Goal: Task Accomplishment & Management: Use online tool/utility

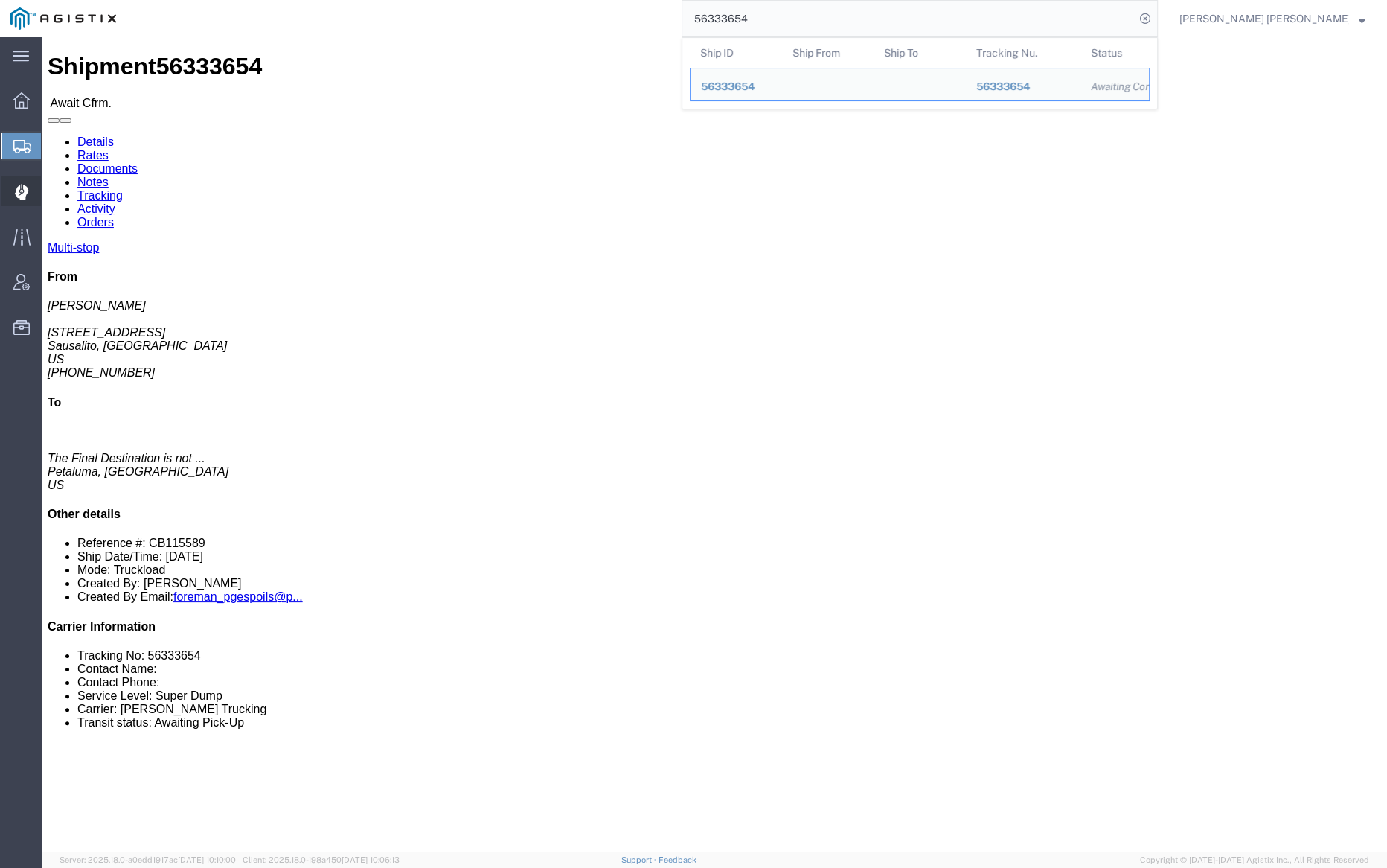
click at [51, 187] on span "Dispatch Manager" at bounding box center [46, 191] width 11 height 30
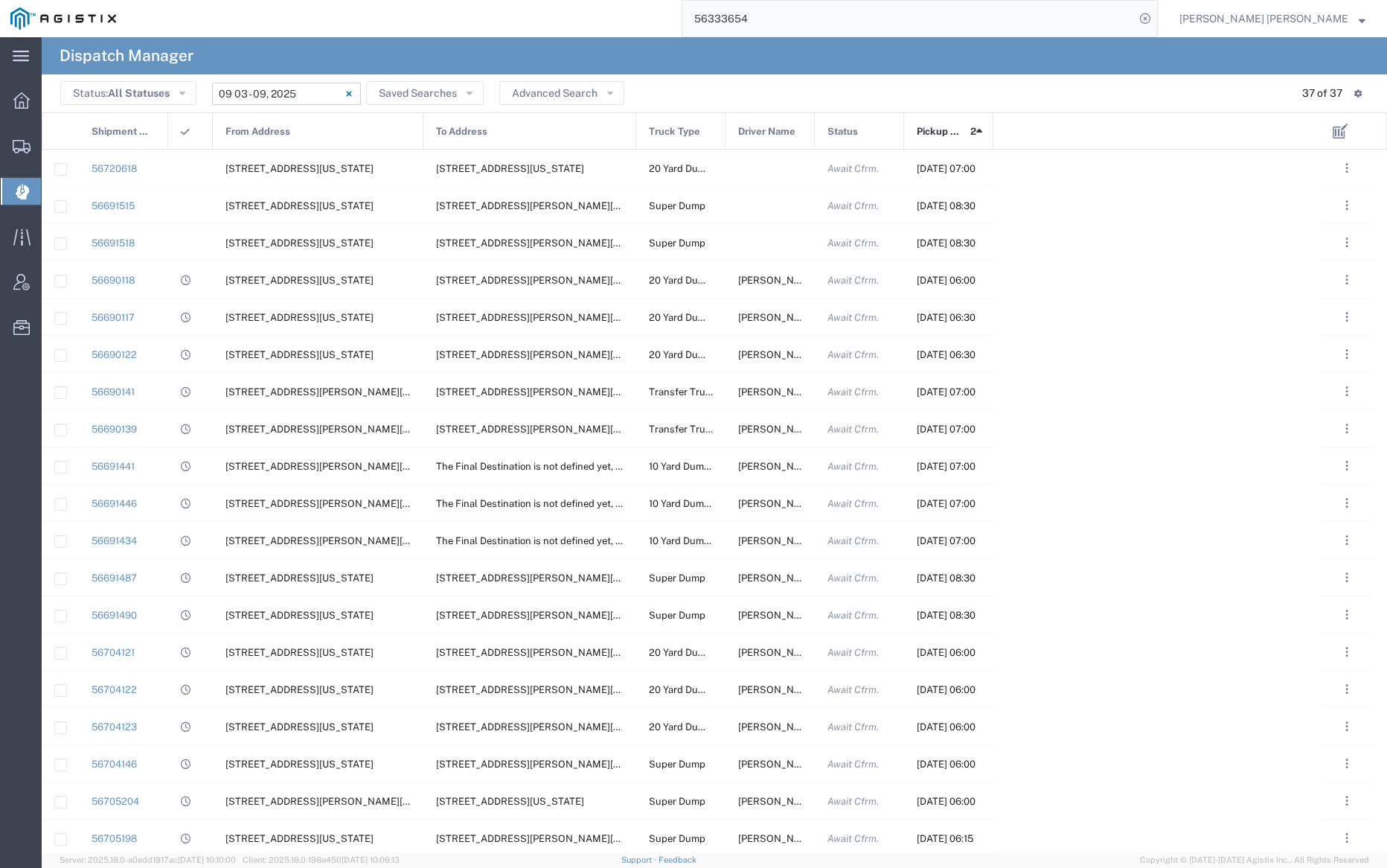
click at [306, 93] on input "[DATE] - [DATE]" at bounding box center [286, 94] width 149 height 22
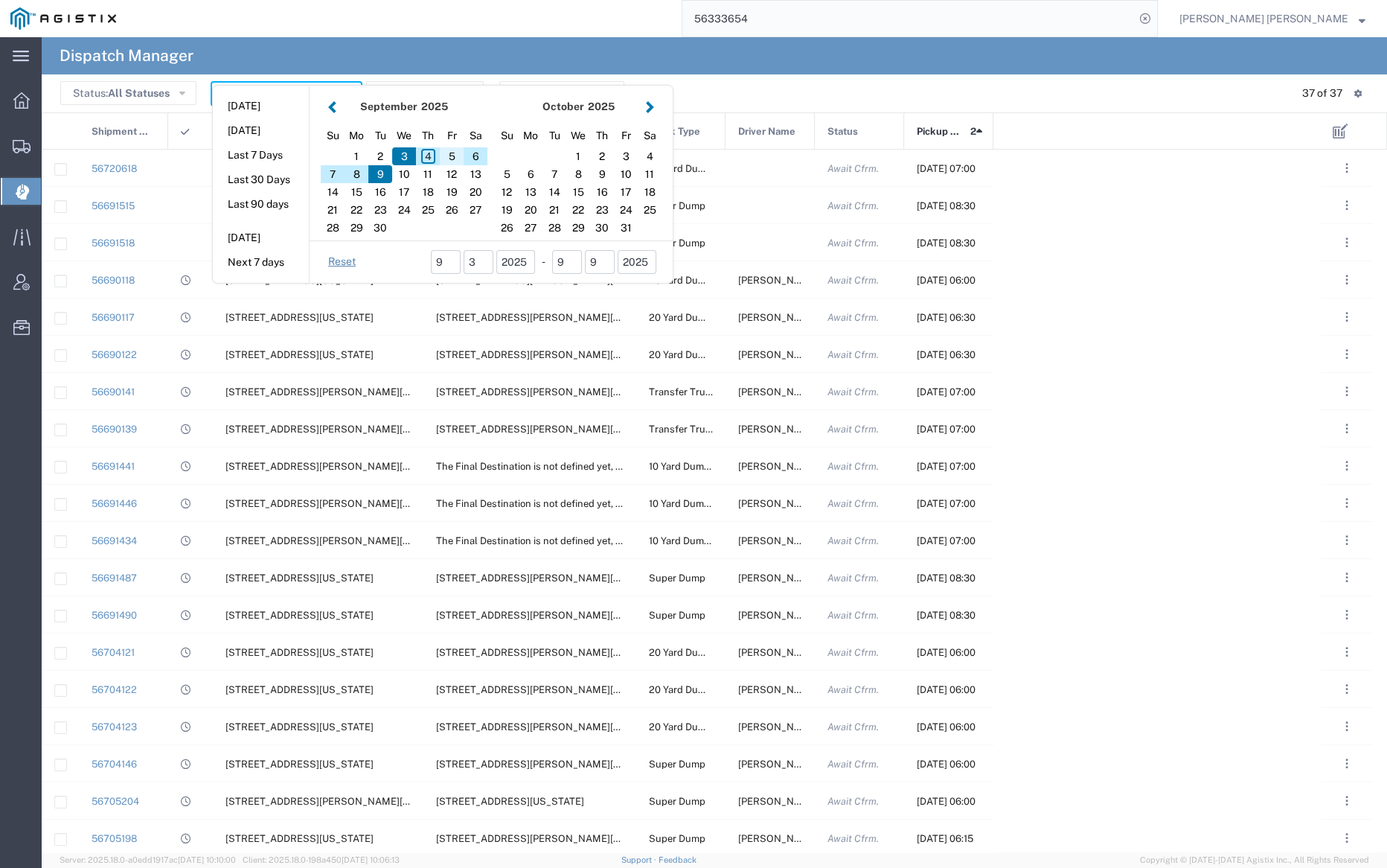
click at [448, 154] on div "5" at bounding box center [452, 156] width 24 height 18
type input "[DATE]"
type input "[DATE] - [DATE]"
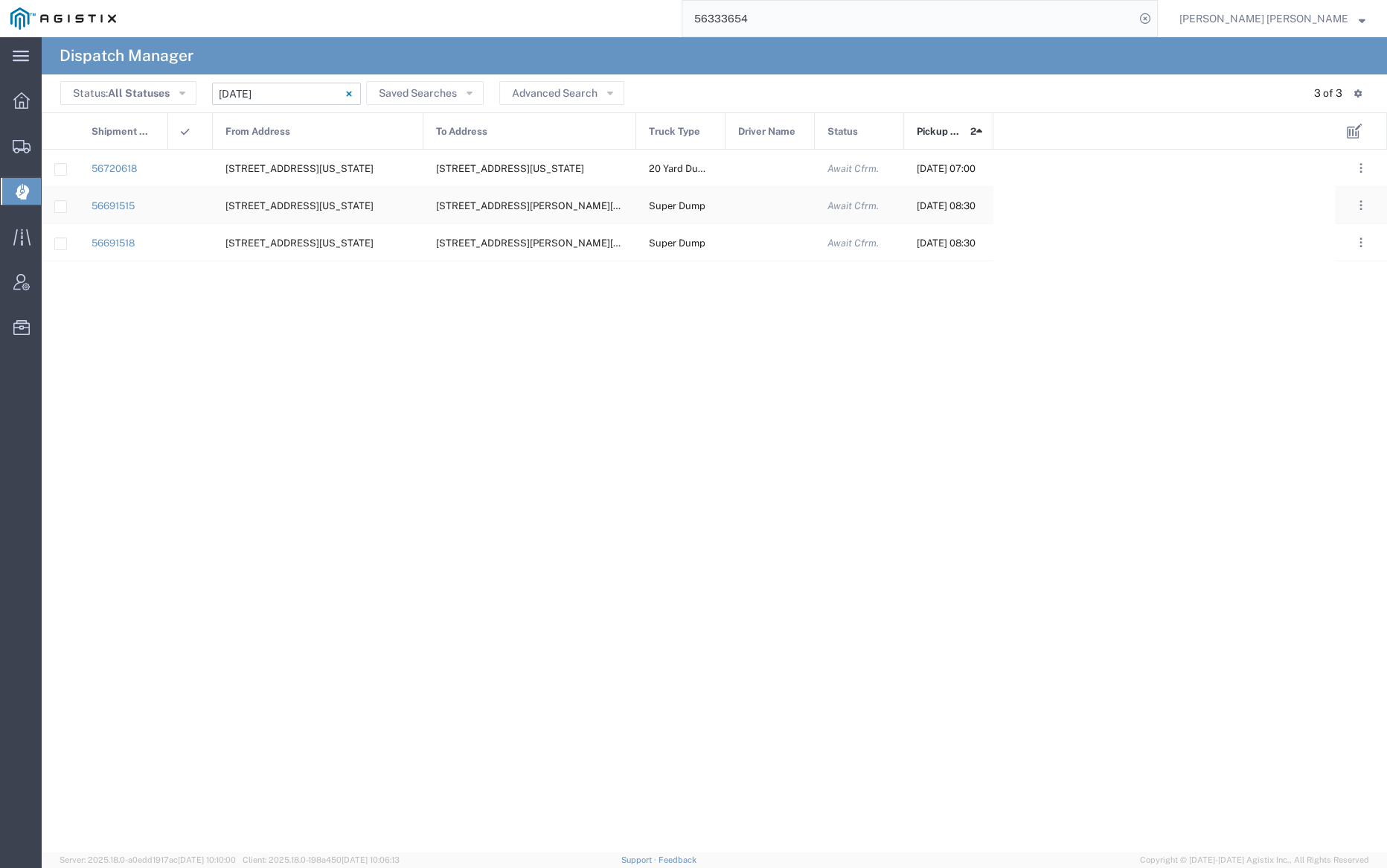
click at [777, 202] on div at bounding box center [769, 205] width 89 height 36
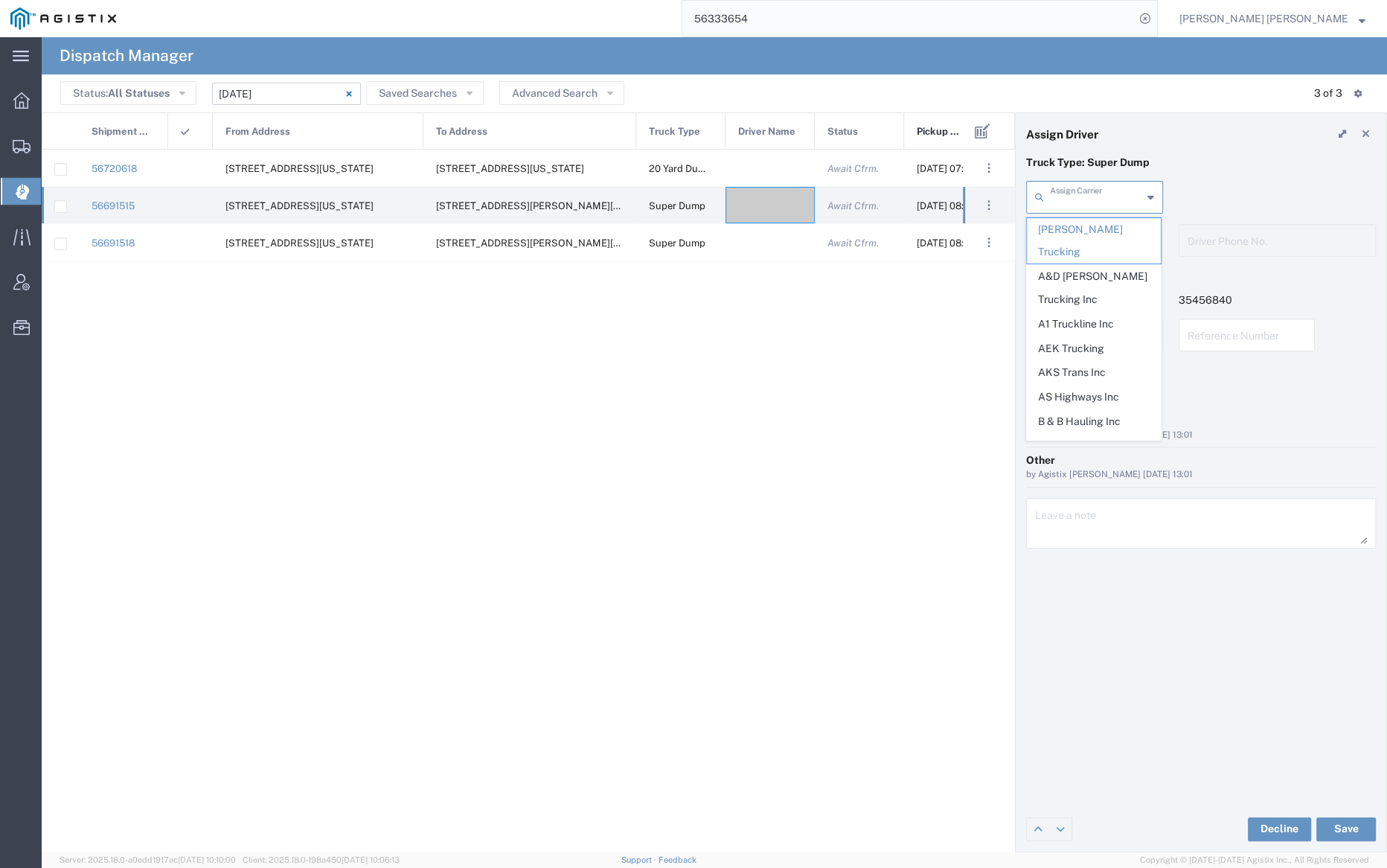
click at [1073, 195] on input "text" at bounding box center [1096, 197] width 93 height 26
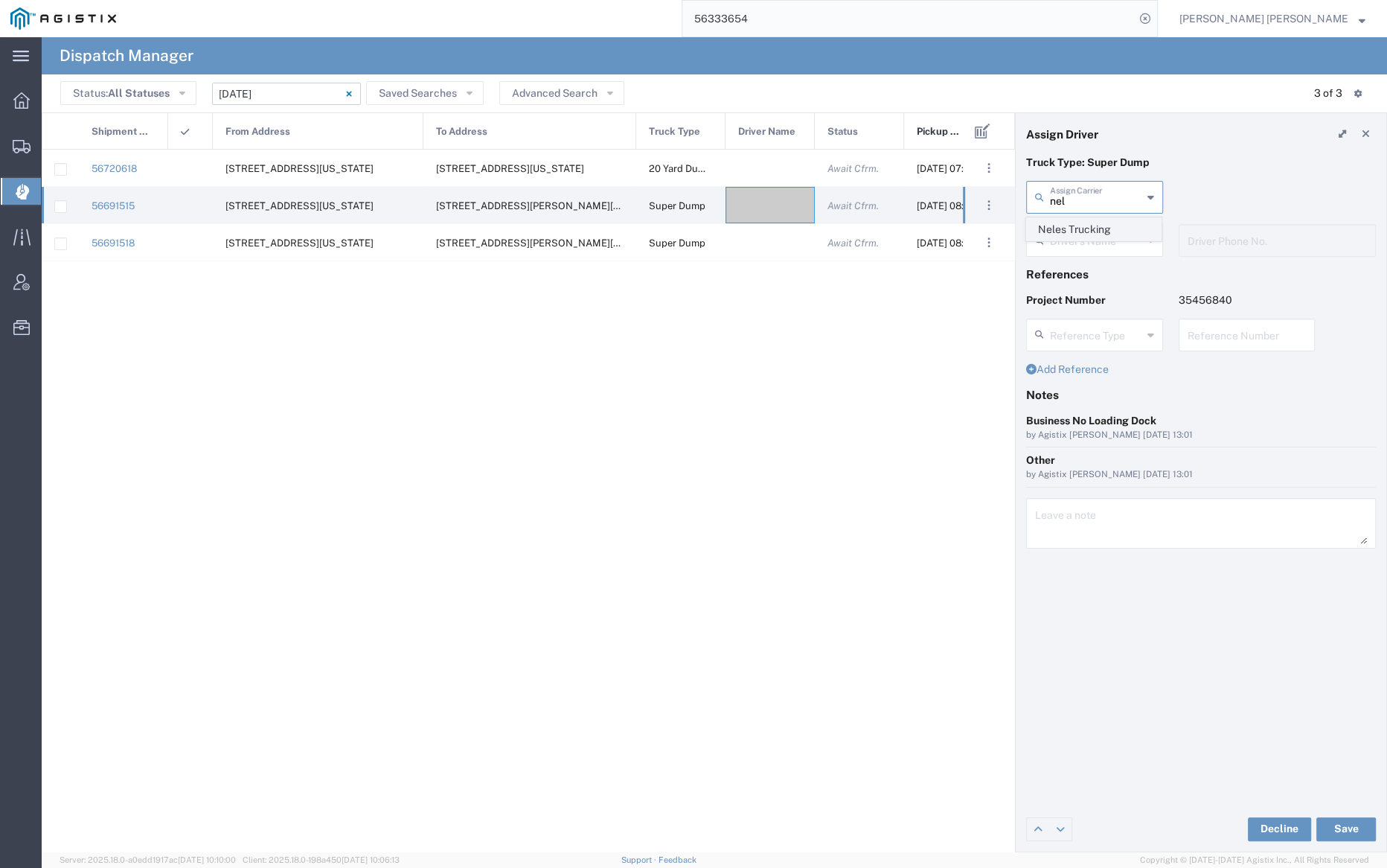
click at [1078, 222] on span "Neles Trucking" at bounding box center [1094, 229] width 134 height 23
type input "Neles Trucking"
click at [1081, 234] on input "text" at bounding box center [1097, 239] width 94 height 26
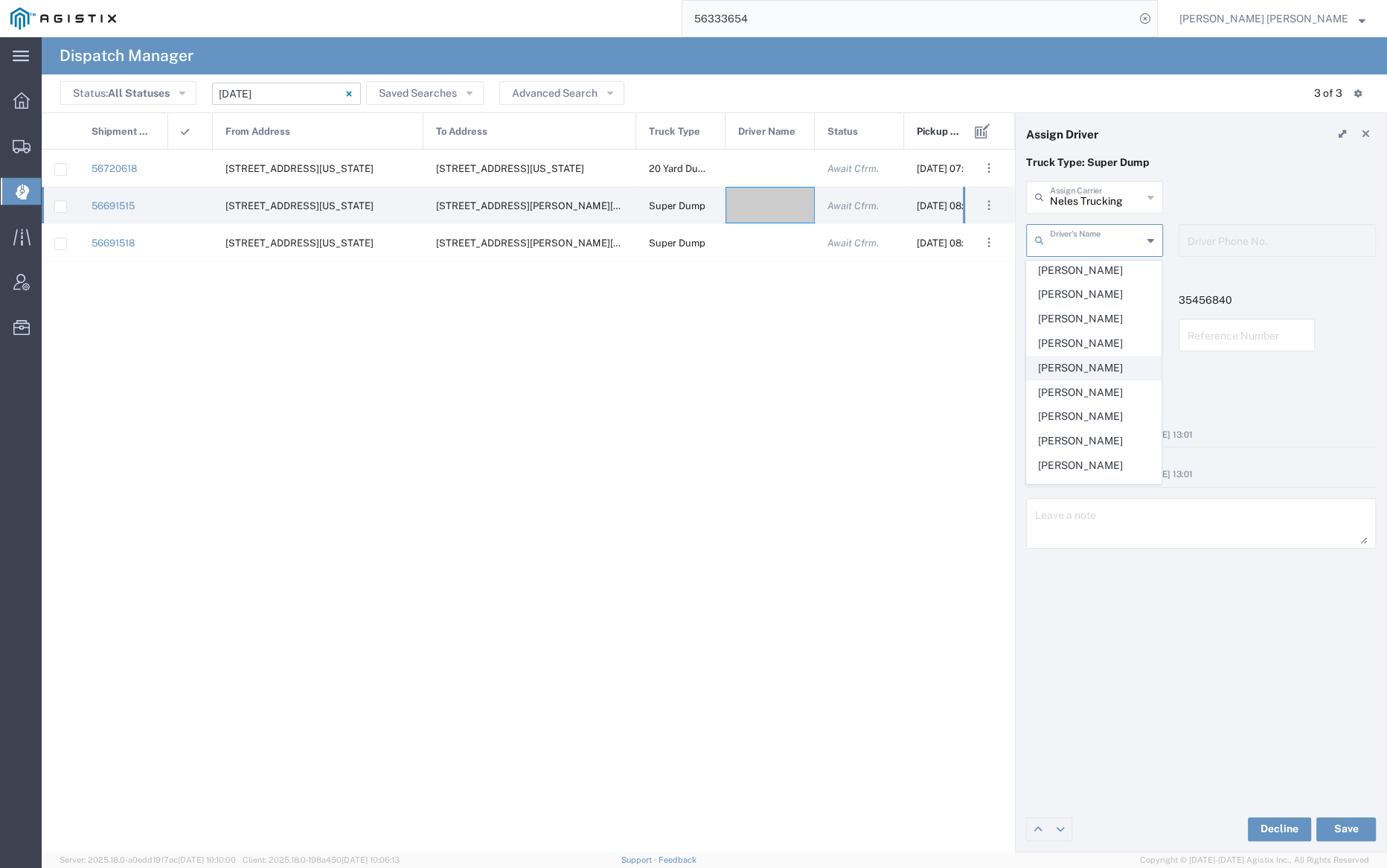
scroll to position [4, 0]
click at [1097, 311] on span "[PERSON_NAME]" at bounding box center [1094, 318] width 134 height 23
type input "[PERSON_NAME]"
type input "[PHONE_NUMBER]"
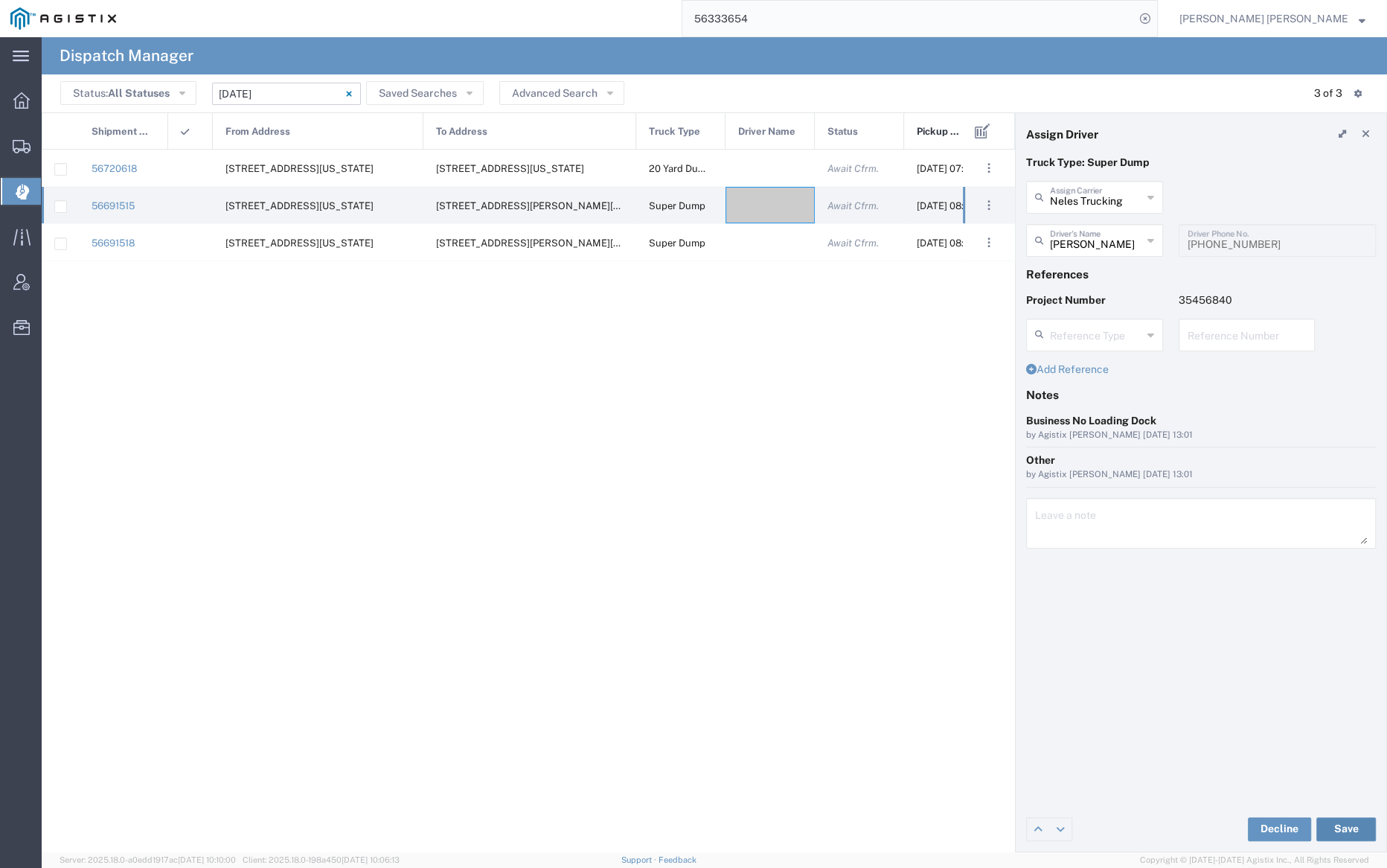
click at [1346, 822] on button "Save" at bounding box center [1346, 828] width 59 height 24
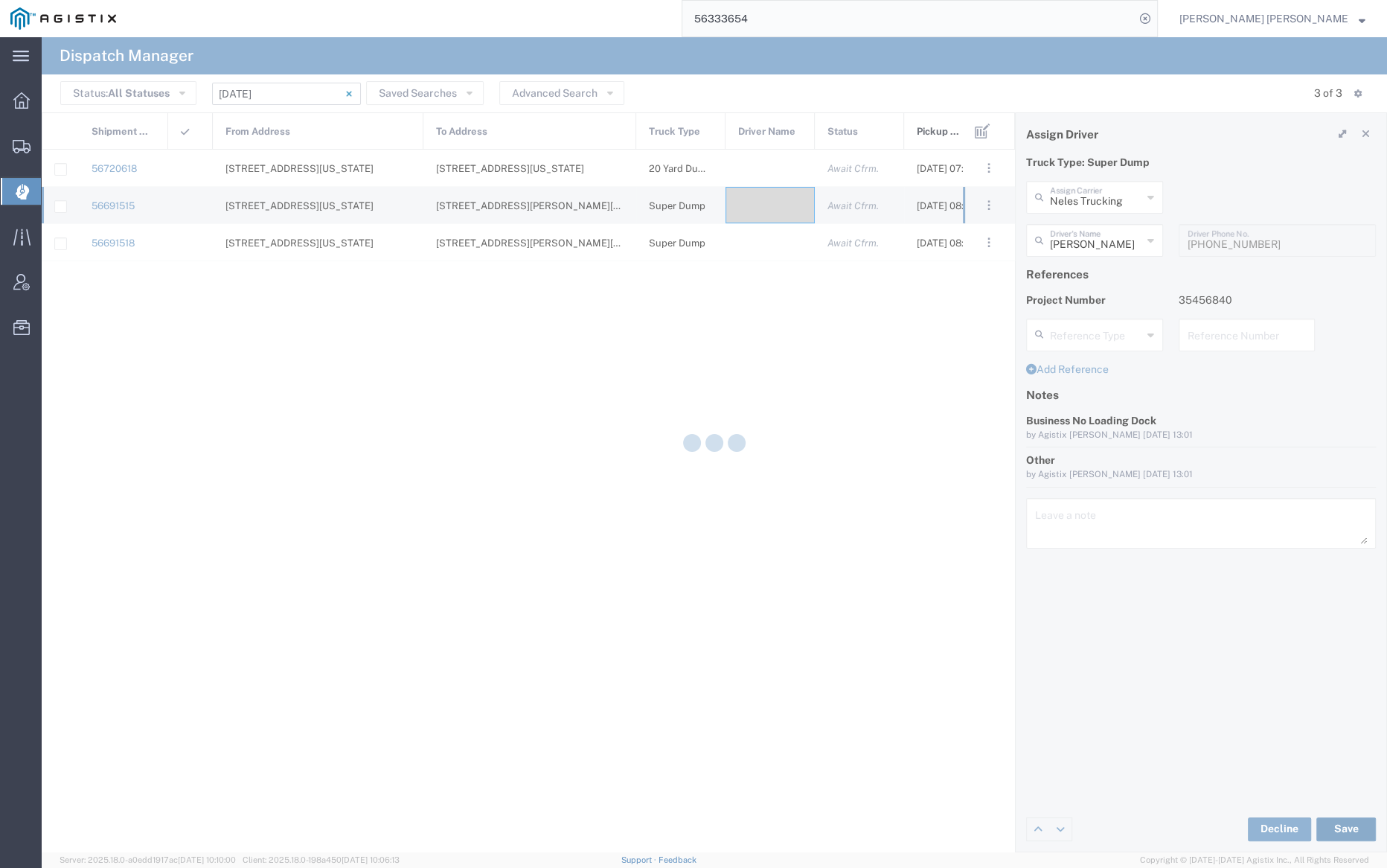
type input "[PERSON_NAME]"
type input "Neles Trucking"
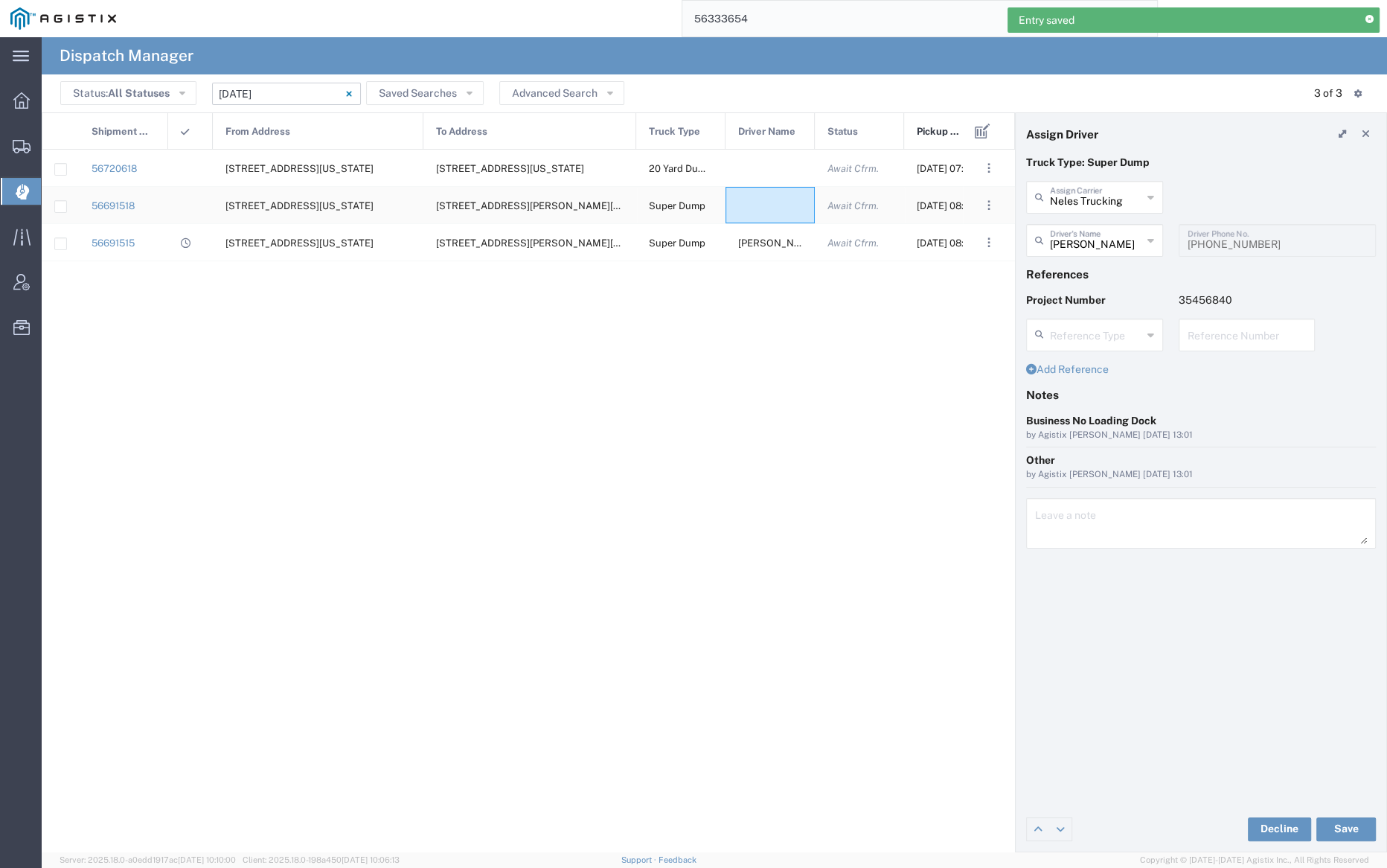
click at [770, 211] on div at bounding box center [769, 205] width 89 height 36
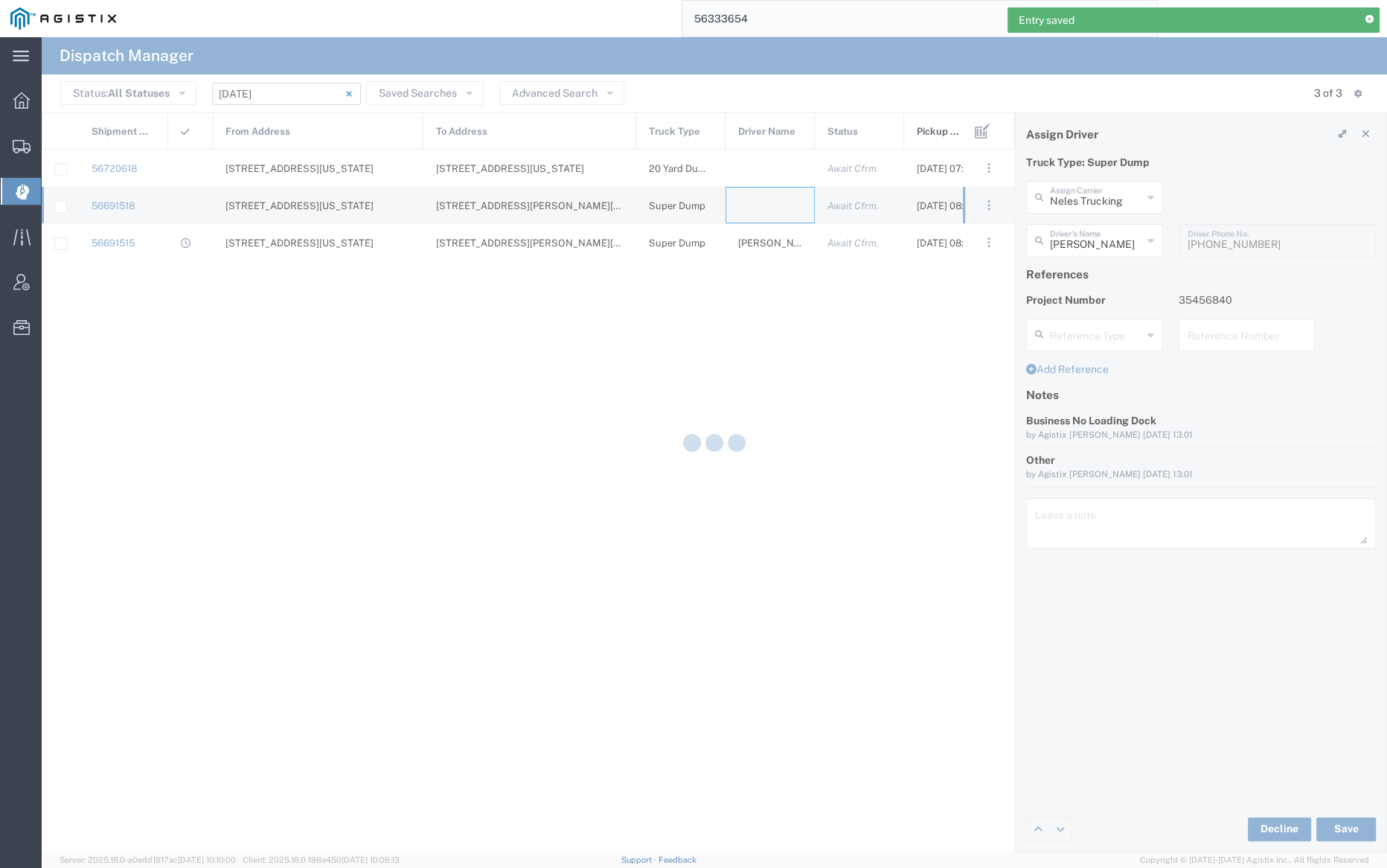
type input "[PERSON_NAME] Trucking"
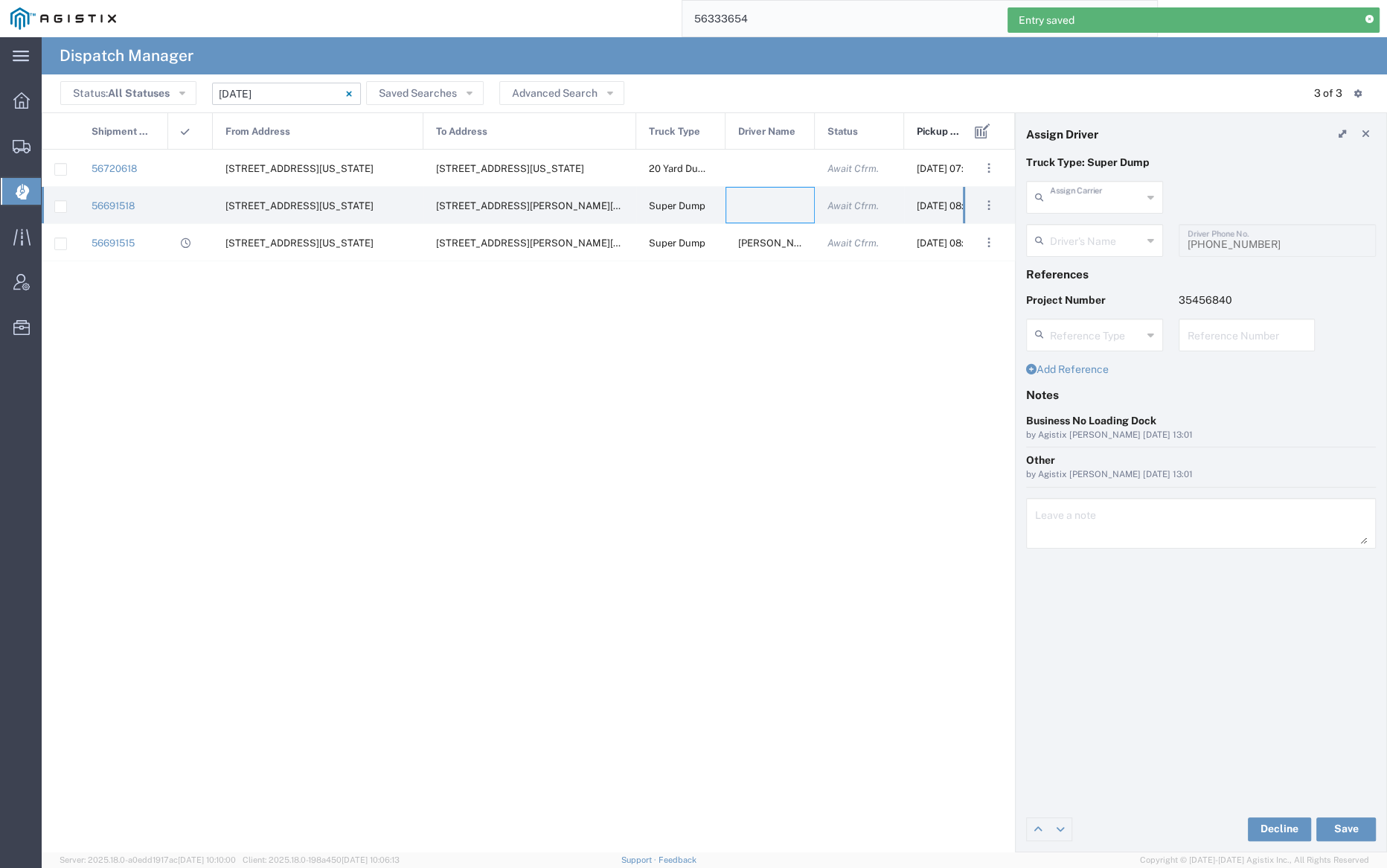
click at [1083, 207] on input "text" at bounding box center [1096, 197] width 93 height 26
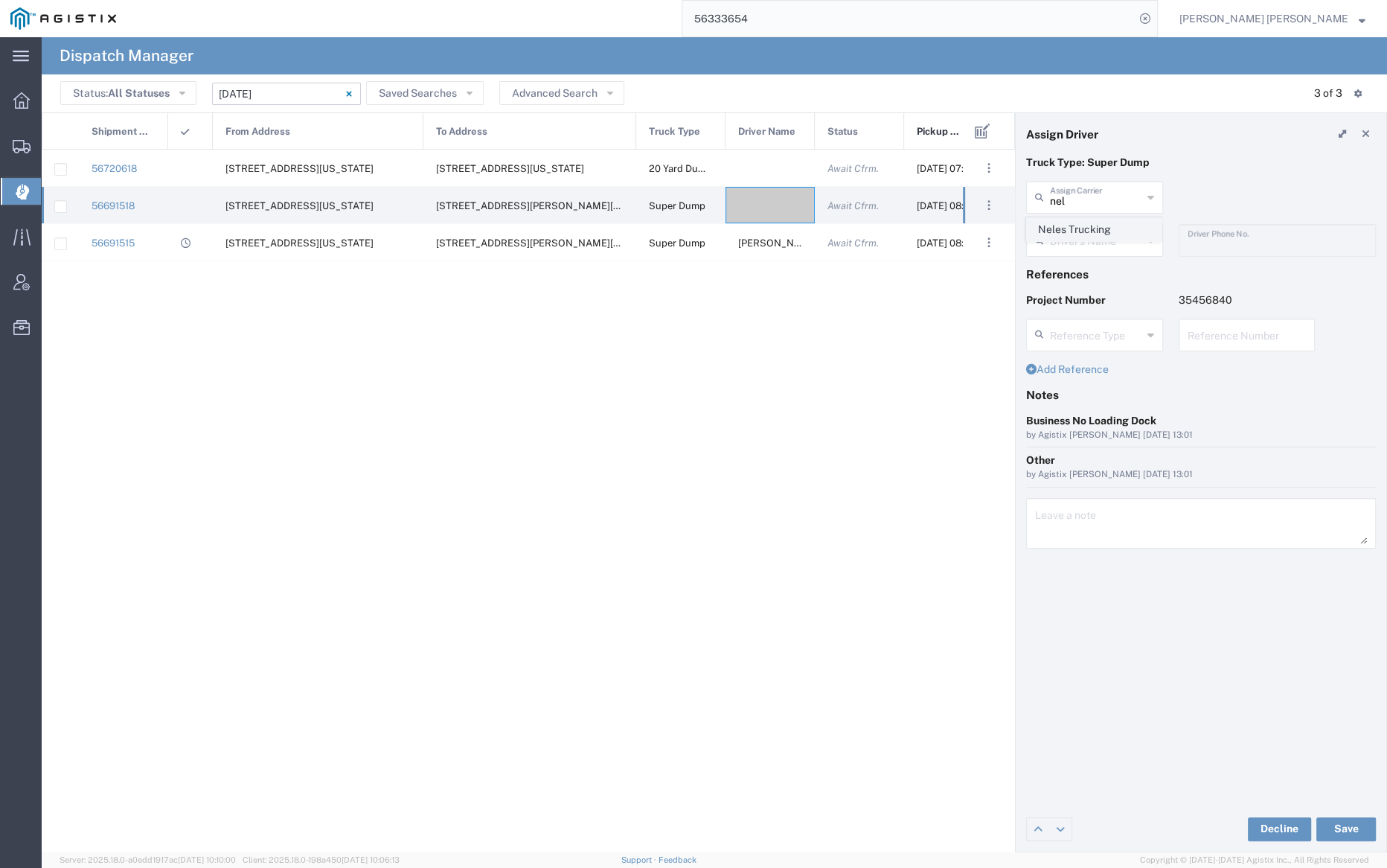
click at [1088, 230] on span "Neles Trucking" at bounding box center [1094, 229] width 134 height 23
type input "Neles Trucking"
click at [1088, 234] on input "text" at bounding box center [1097, 239] width 94 height 26
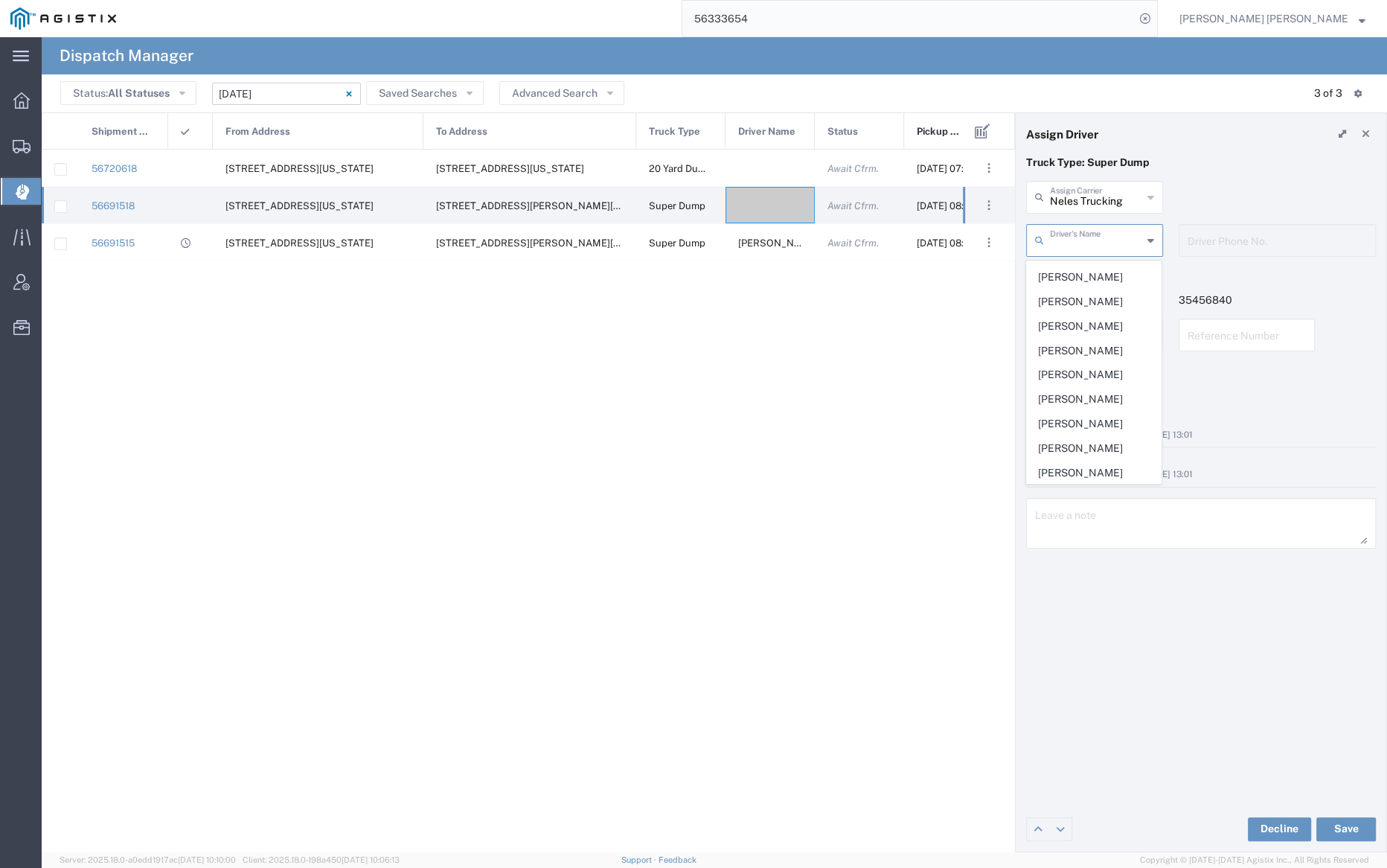
scroll to position [609, 0]
click at [1098, 292] on span "[PERSON_NAME]" at bounding box center [1094, 298] width 134 height 23
type input "[PERSON_NAME]"
type input "[PHONE_NUMBER]"
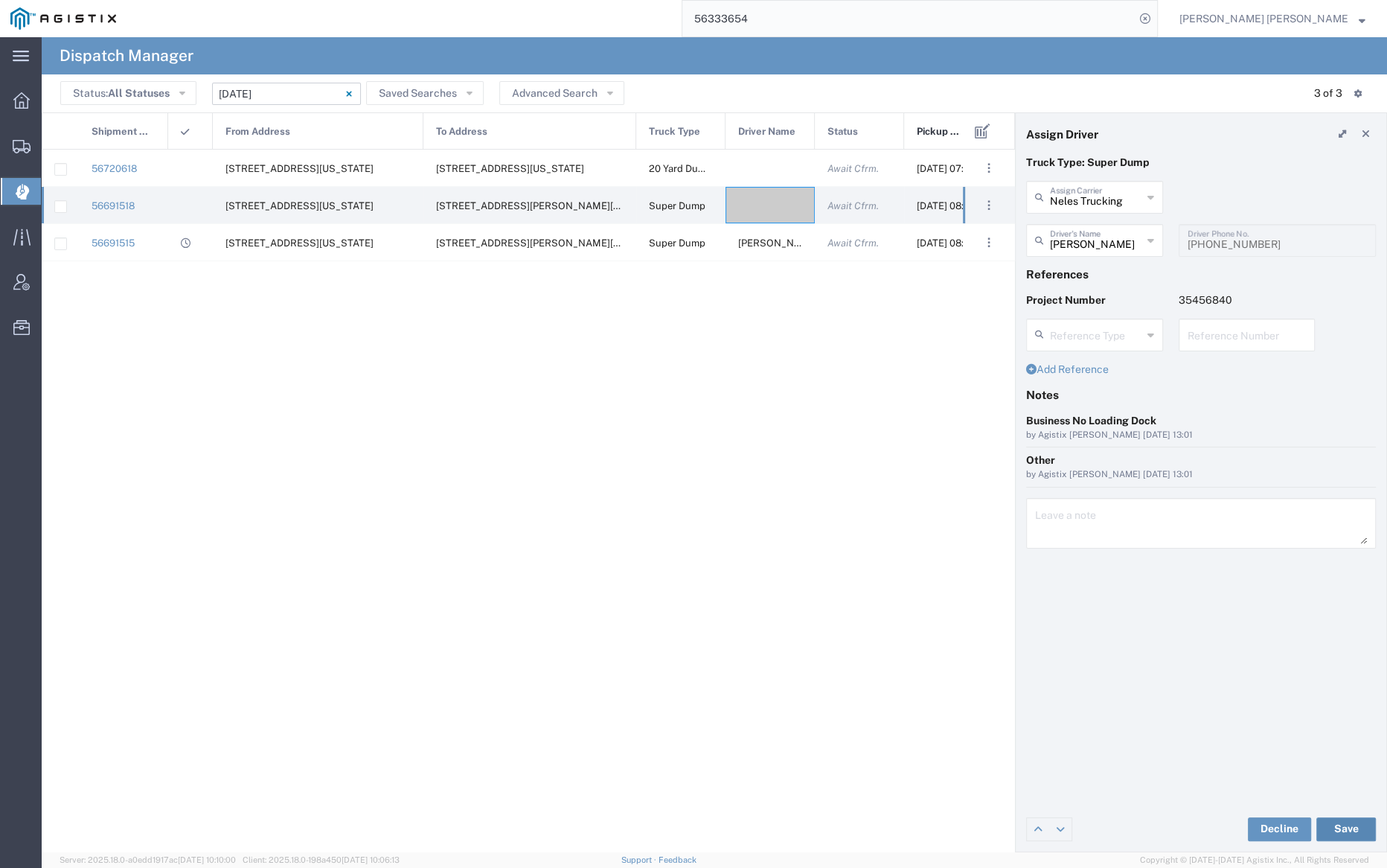
click at [1358, 823] on button "Save" at bounding box center [1346, 828] width 59 height 24
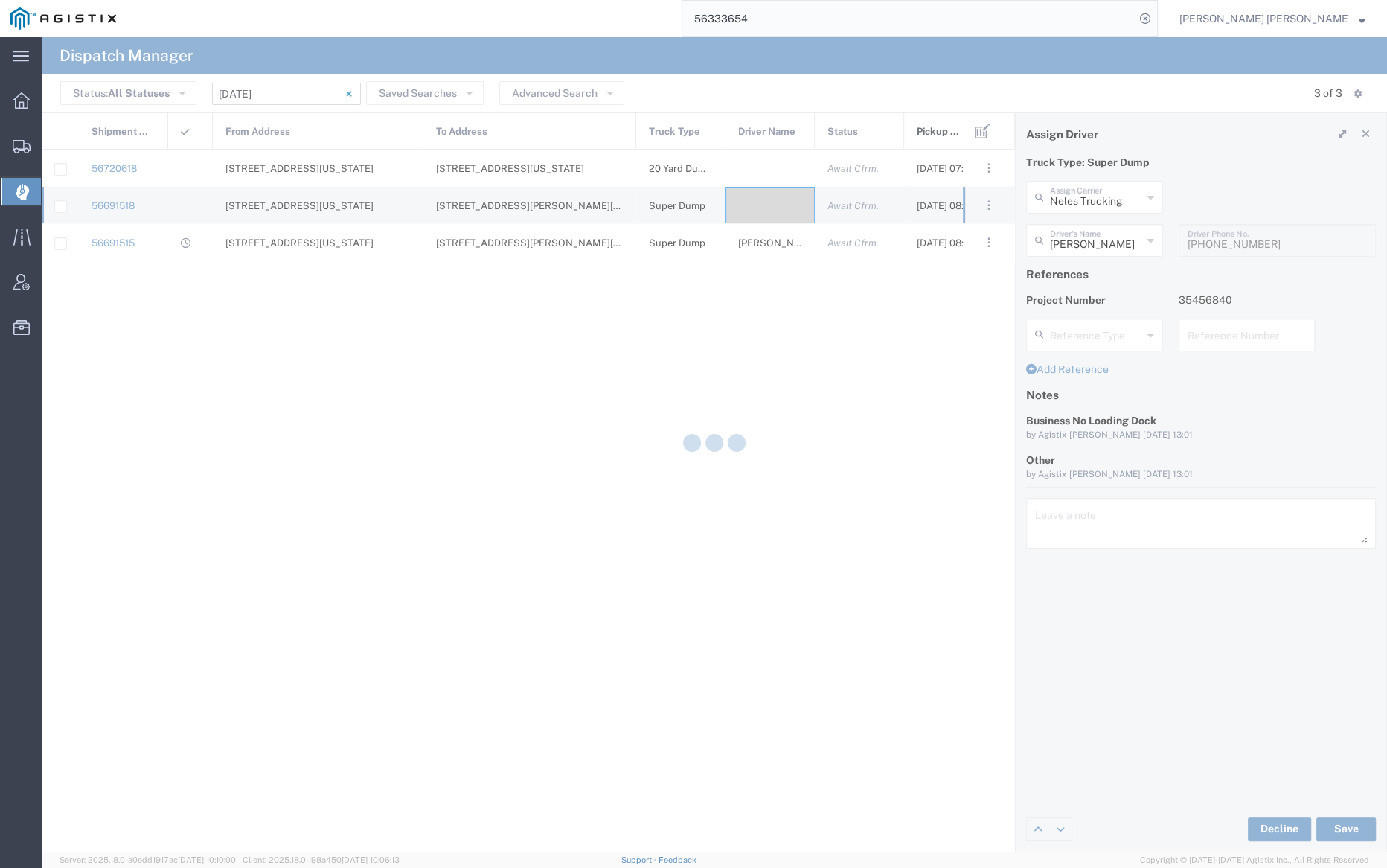
type input "[PERSON_NAME]"
type input "Neles Trucking"
